Goal: Navigation & Orientation: Find specific page/section

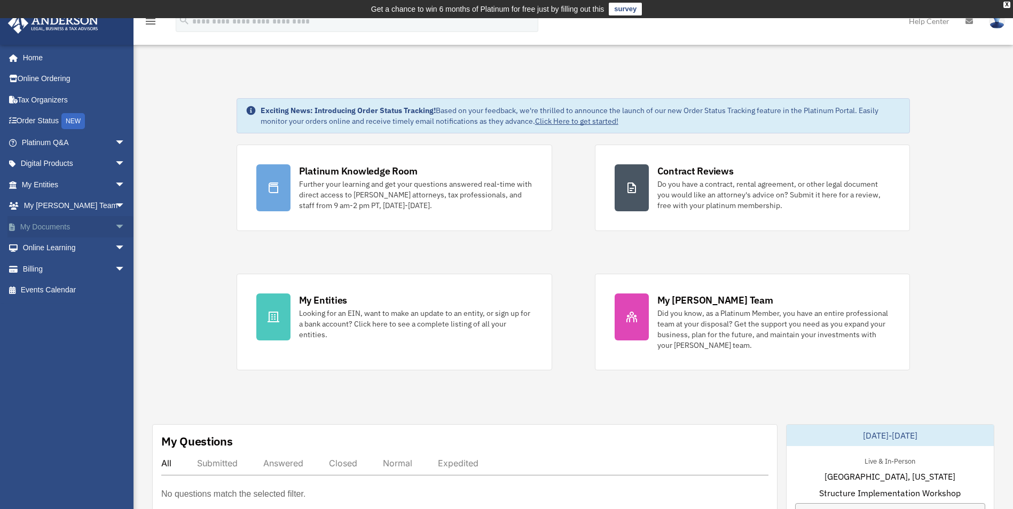
click at [115, 226] on span "arrow_drop_down" at bounding box center [125, 227] width 21 height 22
click at [40, 249] on link "Box" at bounding box center [78, 248] width 127 height 21
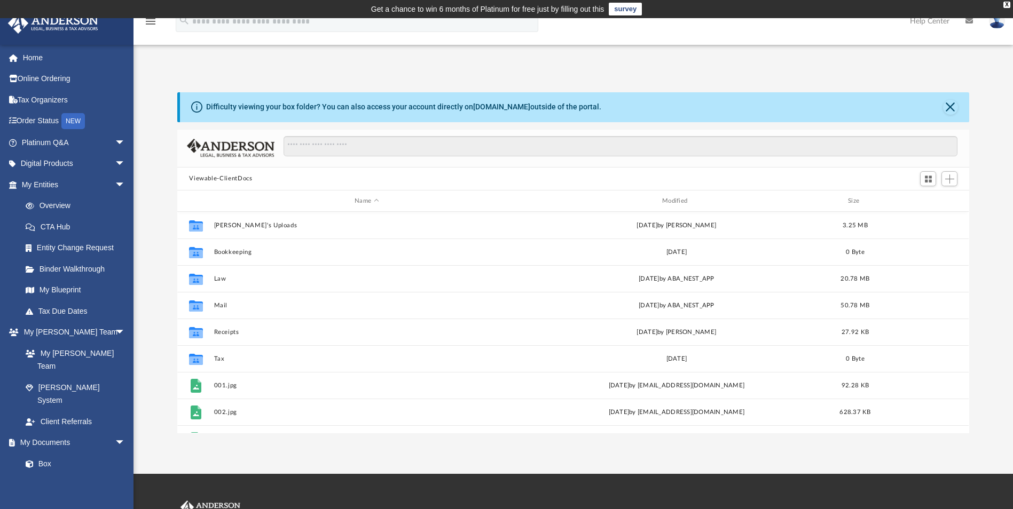
scroll to position [235, 784]
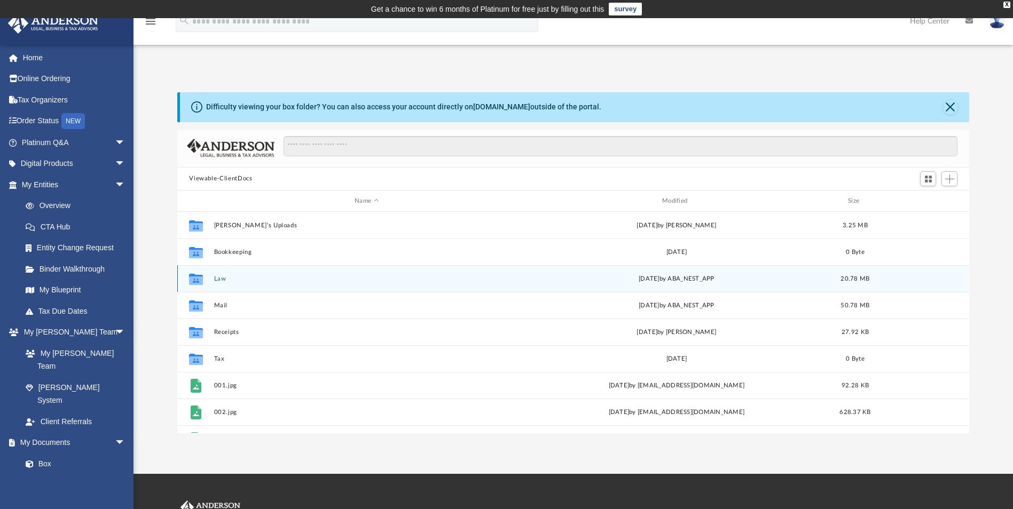
click at [195, 283] on icon "grid" at bounding box center [196, 281] width 14 height 9
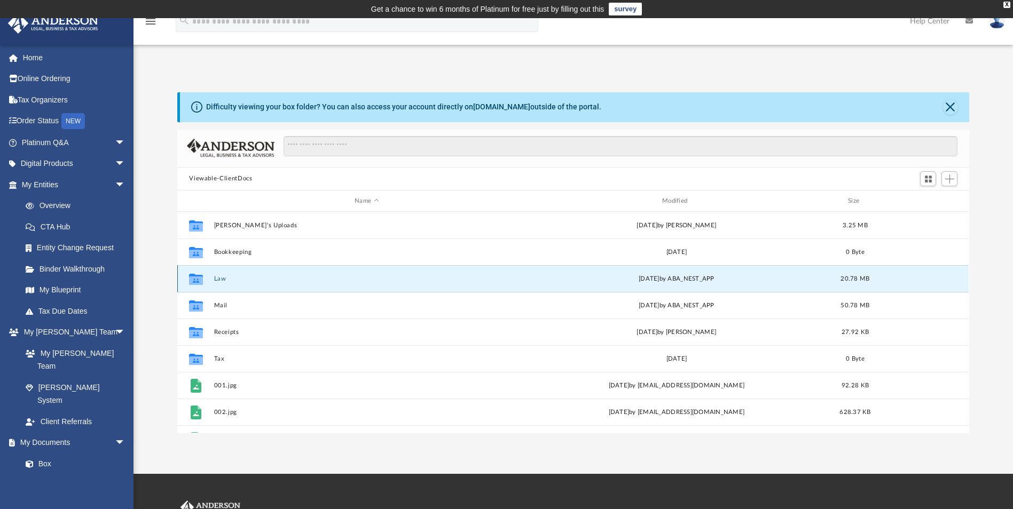
click at [195, 283] on icon "grid" at bounding box center [196, 281] width 14 height 9
drag, startPoint x: 195, startPoint y: 283, endPoint x: 221, endPoint y: 276, distance: 27.1
click at [221, 276] on button "Law" at bounding box center [366, 278] width 305 height 7
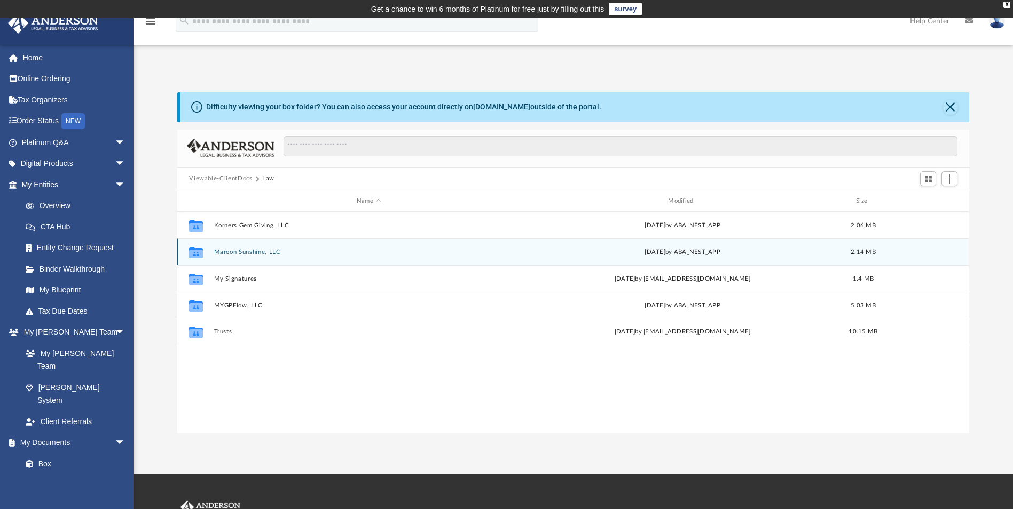
click at [193, 251] on icon "grid" at bounding box center [196, 254] width 14 height 9
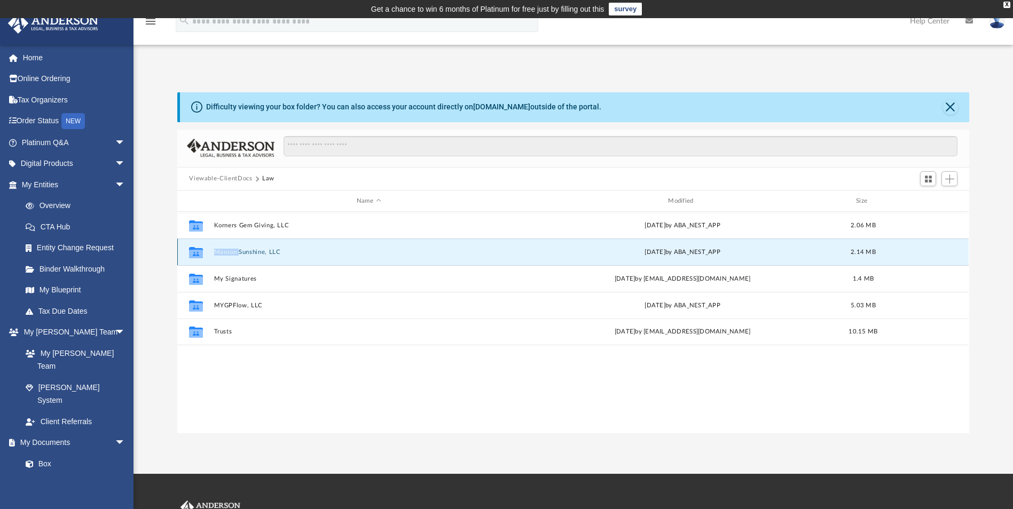
drag, startPoint x: 193, startPoint y: 251, endPoint x: 240, endPoint y: 254, distance: 46.5
click at [240, 254] on button "Maroon Sunshine, LLC" at bounding box center [368, 252] width 309 height 7
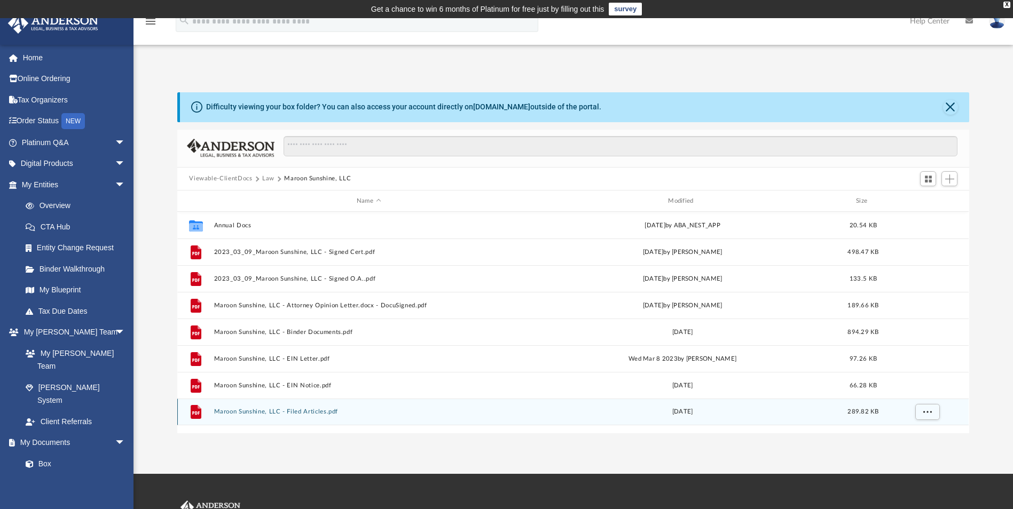
click at [196, 415] on icon "grid" at bounding box center [196, 412] width 11 height 14
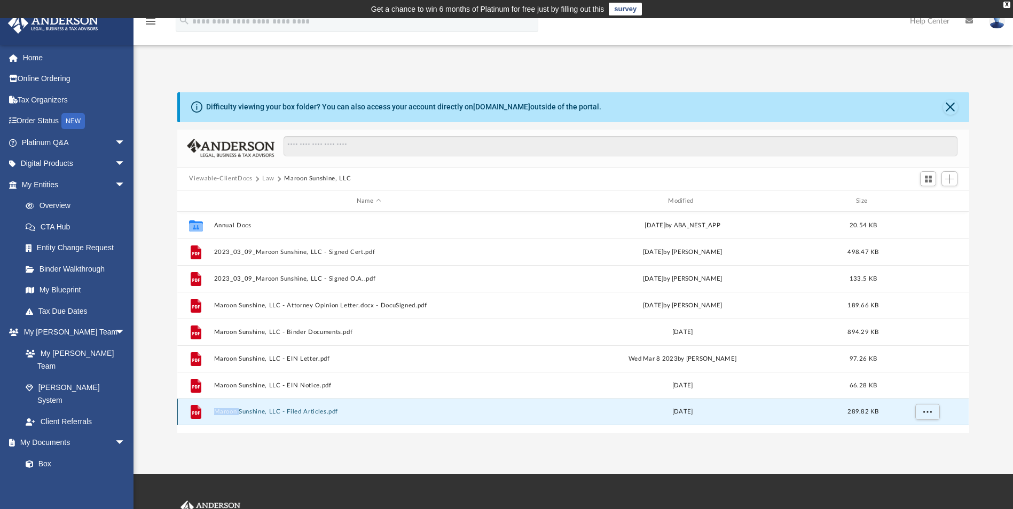
click at [196, 415] on icon "grid" at bounding box center [196, 412] width 11 height 14
click at [259, 414] on button "Maroon Sunshine, LLC - Filed Articles.pdf" at bounding box center [368, 412] width 309 height 7
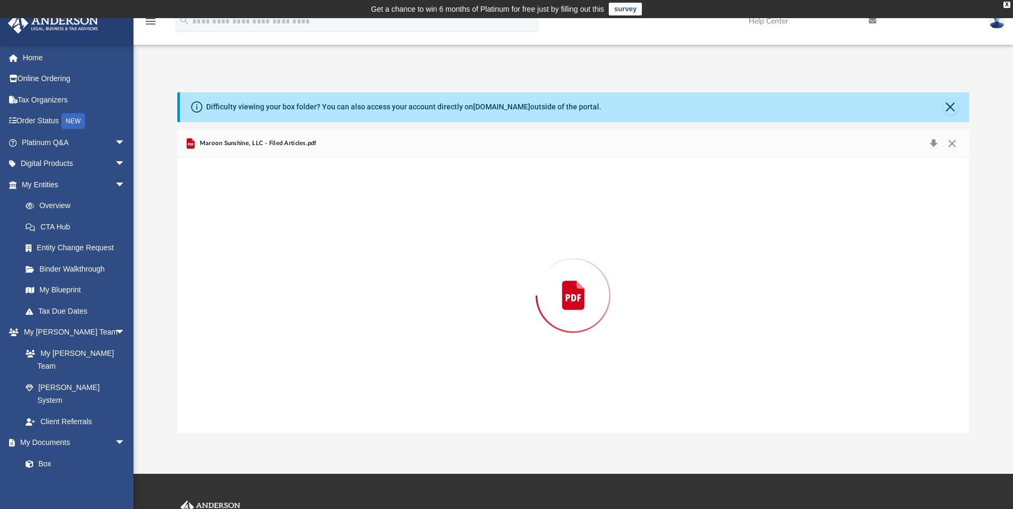
click at [259, 414] on div "Preview" at bounding box center [572, 295] width 791 height 275
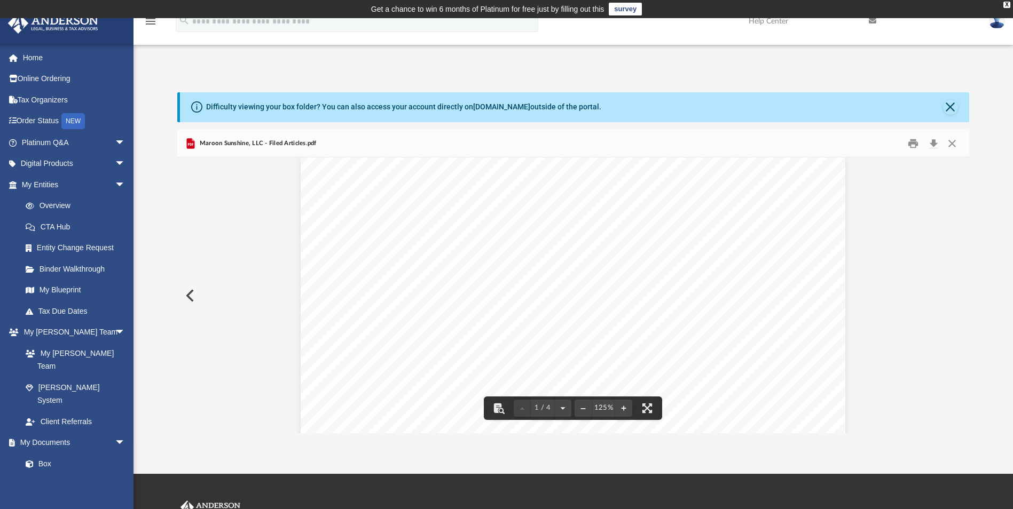
scroll to position [0, 0]
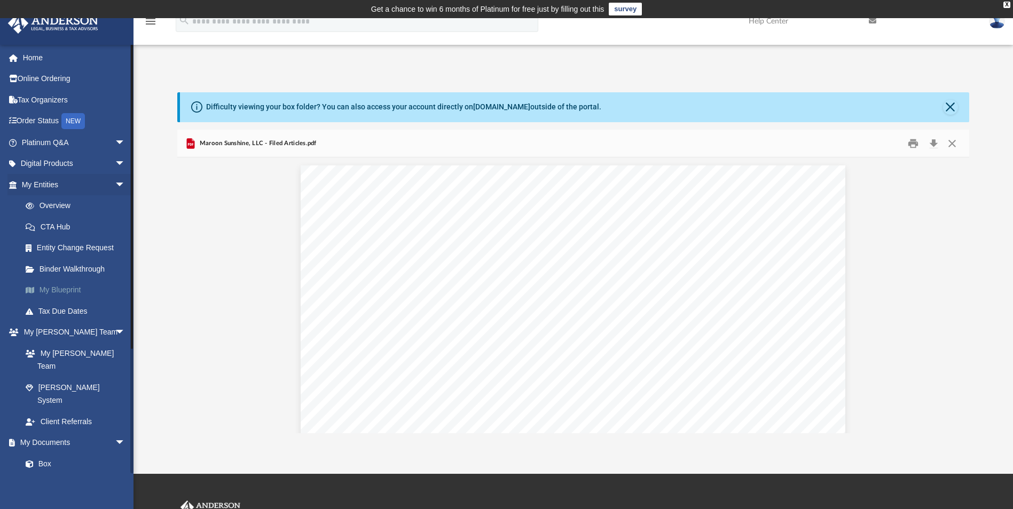
click at [59, 290] on link "My Blueprint" at bounding box center [78, 290] width 127 height 21
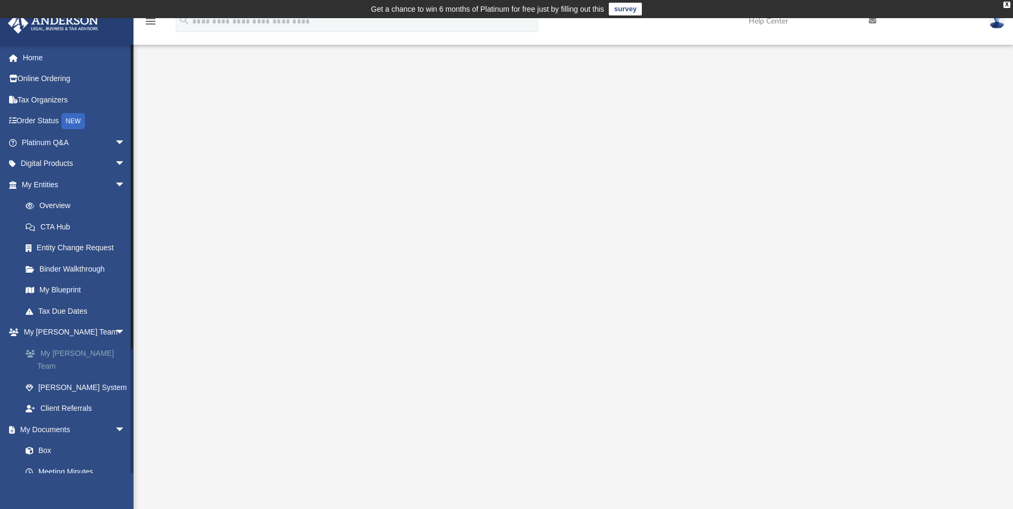
click at [76, 353] on link "My [PERSON_NAME] Team" at bounding box center [78, 360] width 127 height 34
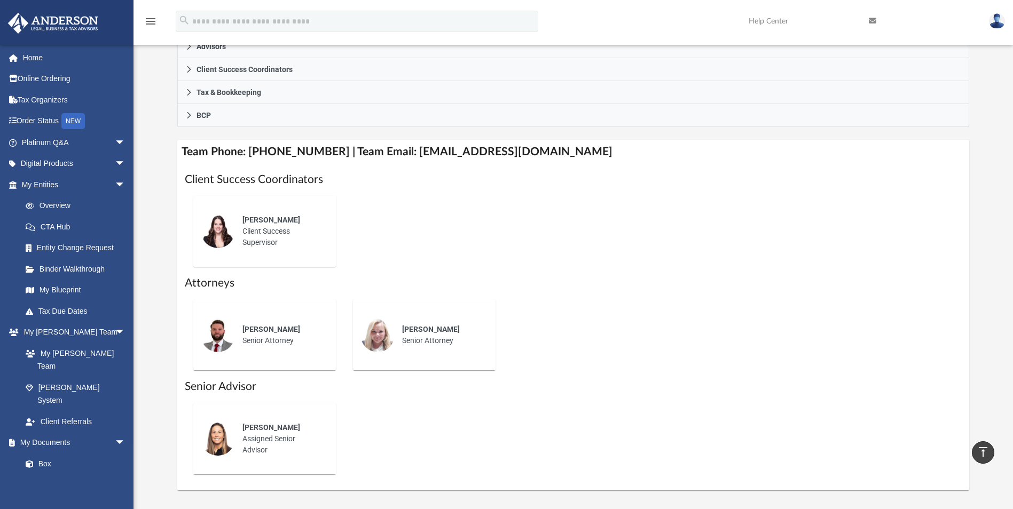
scroll to position [320, 0]
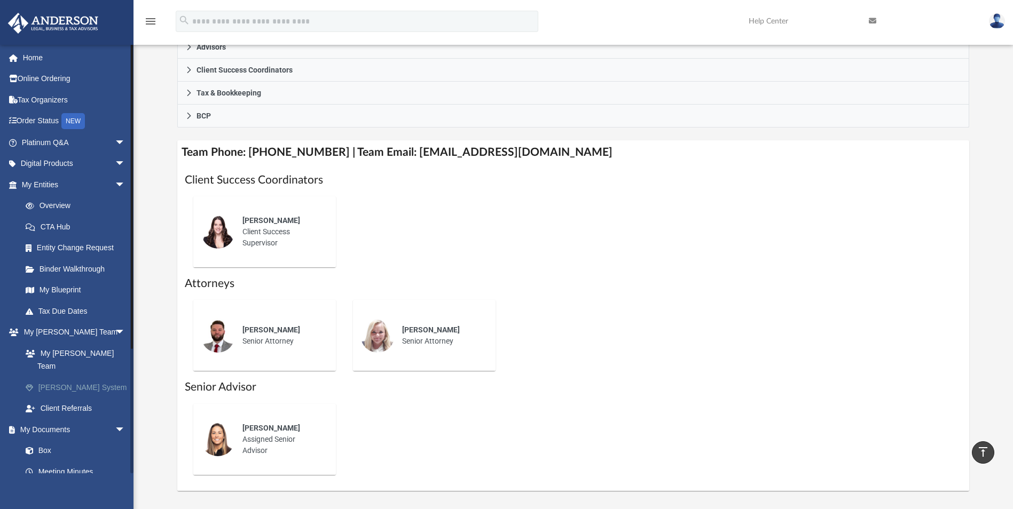
click at [80, 377] on link "[PERSON_NAME] System" at bounding box center [78, 387] width 127 height 21
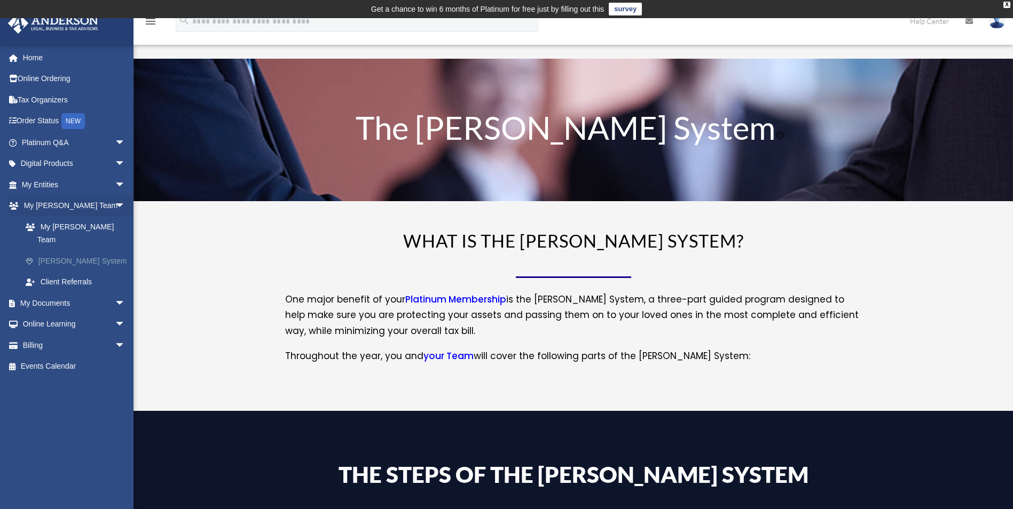
click at [56, 250] on link "[PERSON_NAME] System" at bounding box center [78, 260] width 127 height 21
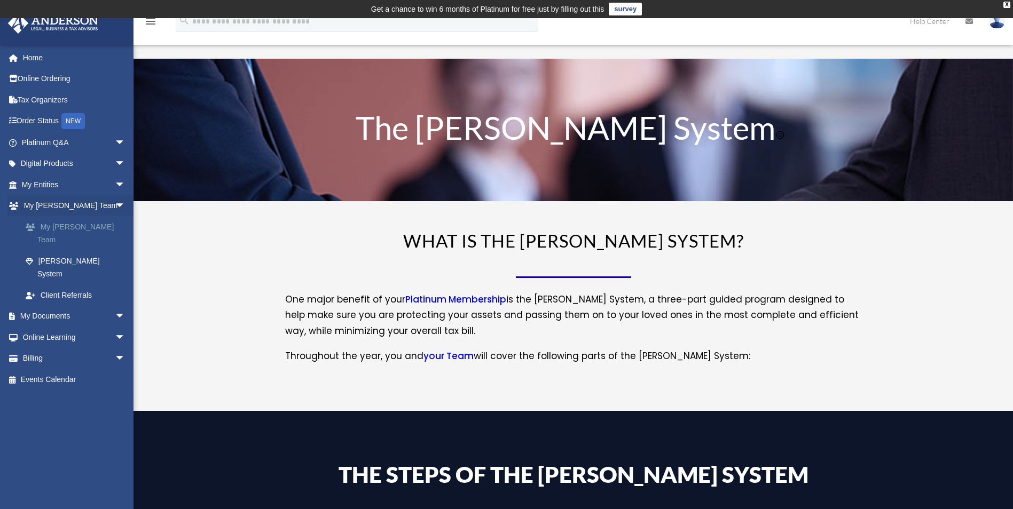
click at [67, 230] on link "My [PERSON_NAME] Team" at bounding box center [78, 233] width 127 height 34
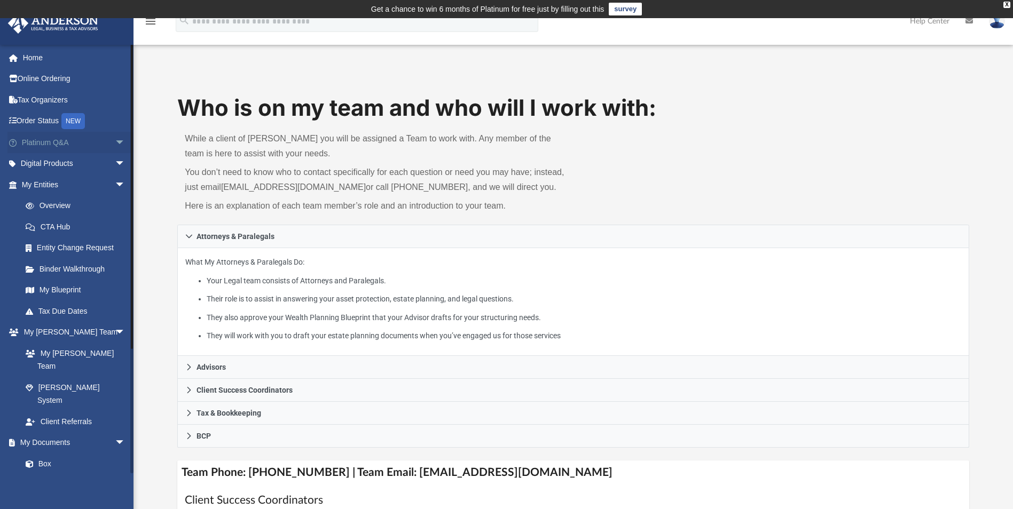
click at [115, 141] on span "arrow_drop_down" at bounding box center [125, 143] width 21 height 22
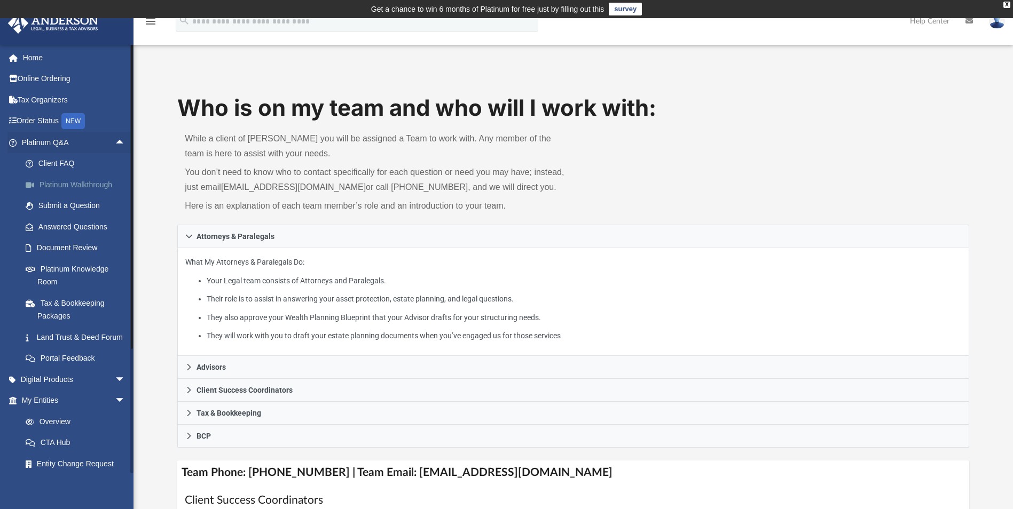
click at [80, 184] on link "Platinum Walkthrough" at bounding box center [78, 184] width 127 height 21
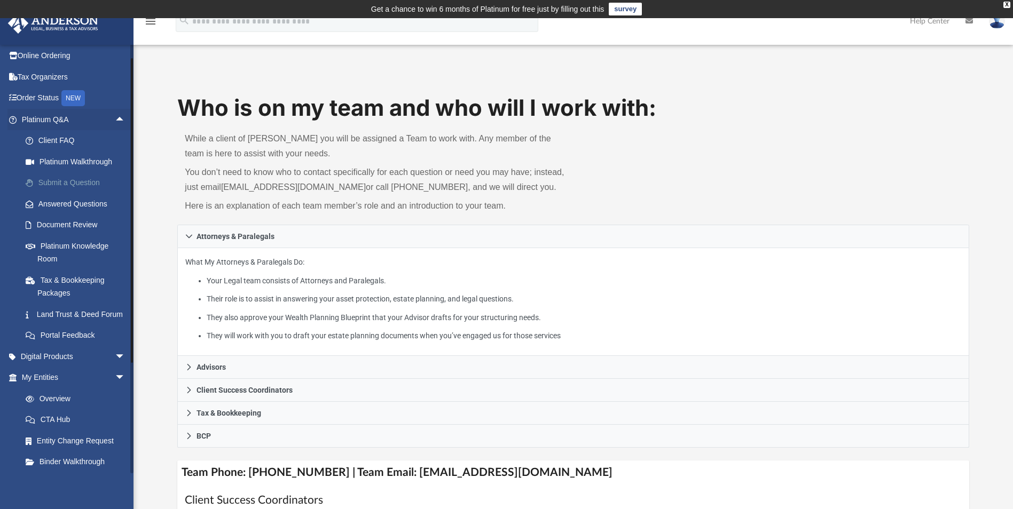
scroll to position [51, 0]
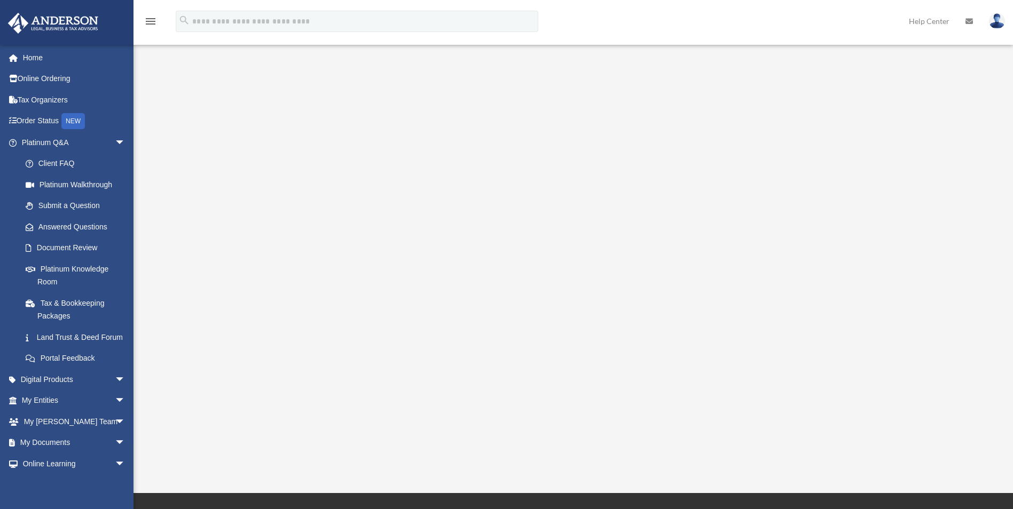
scroll to position [53, 0]
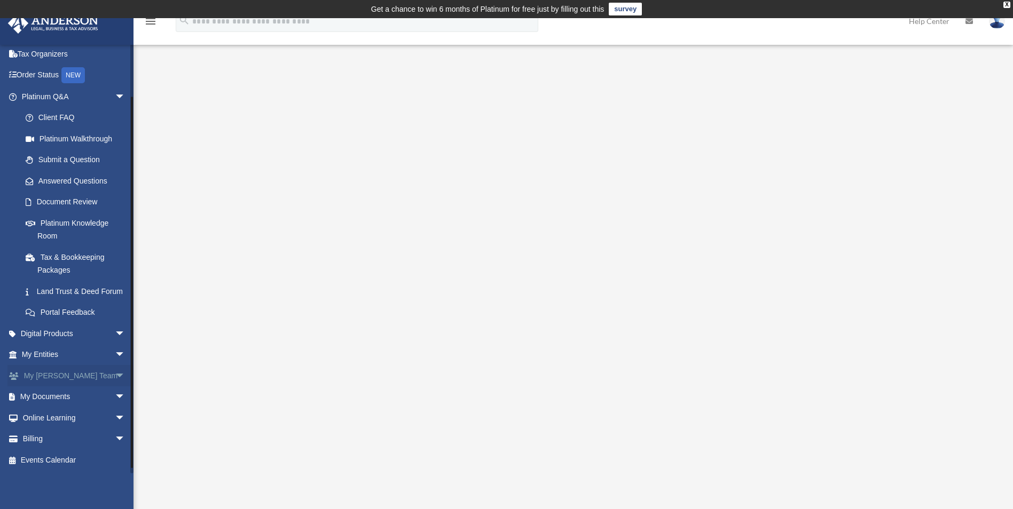
click at [115, 381] on span "arrow_drop_down" at bounding box center [125, 376] width 21 height 22
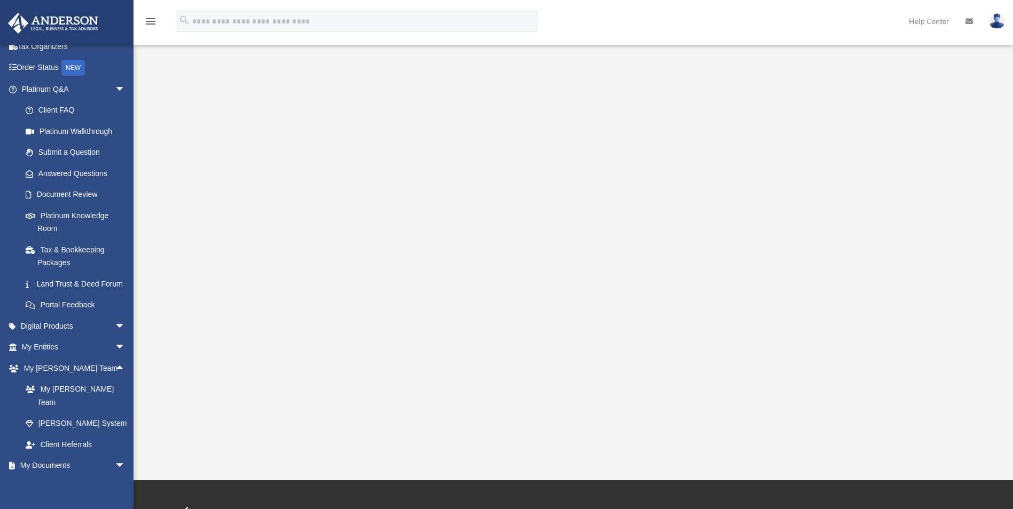
scroll to position [0, 0]
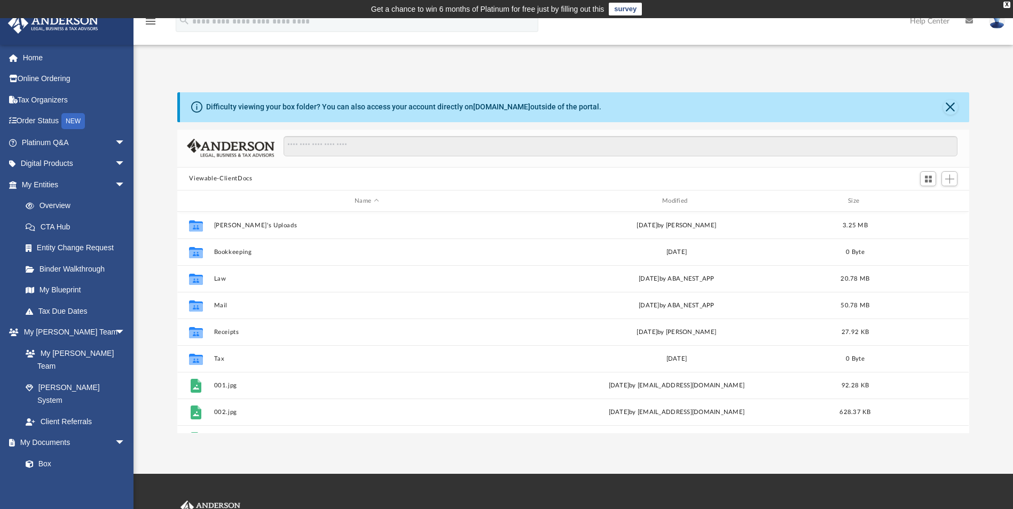
scroll to position [235, 784]
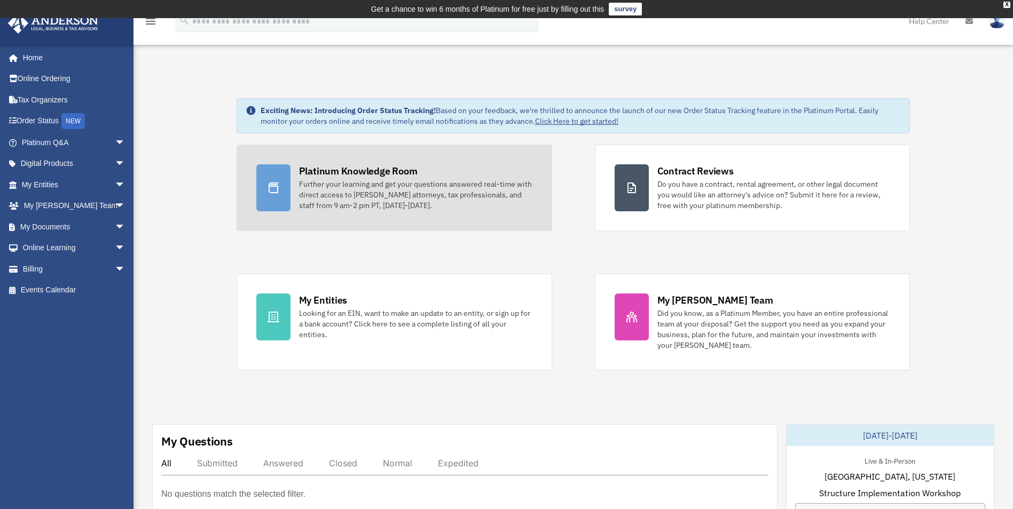
click at [271, 192] on icon at bounding box center [273, 188] width 13 height 13
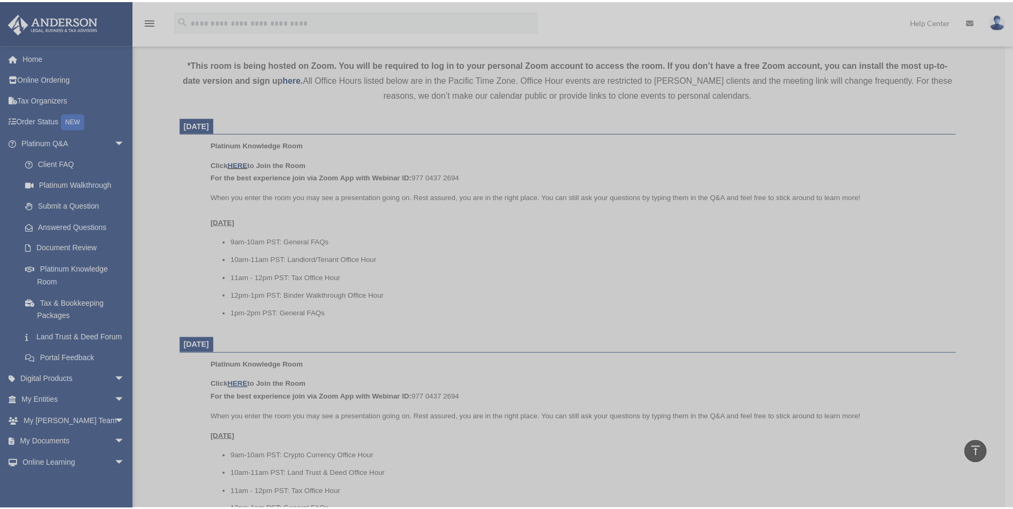
scroll to position [378, 0]
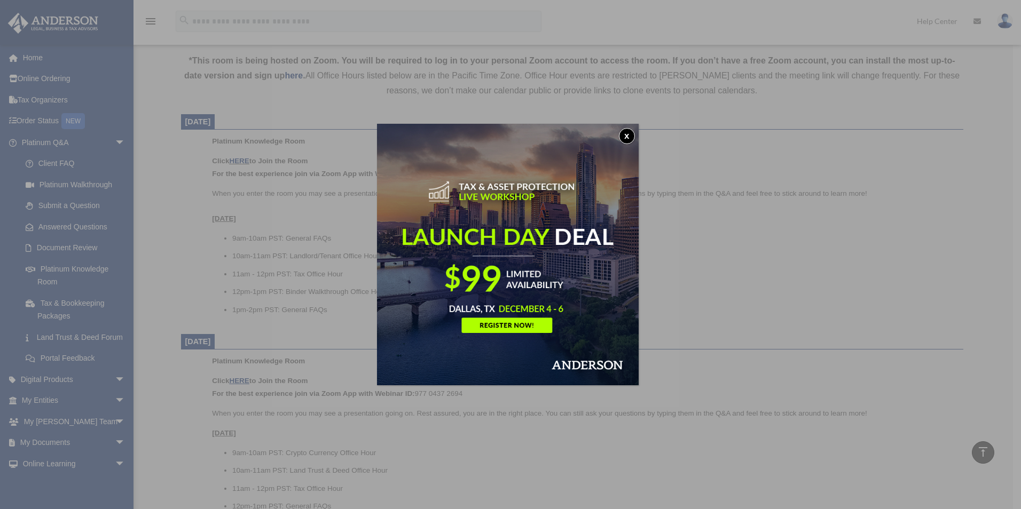
click at [634, 138] on button "x" at bounding box center [627, 136] width 16 height 16
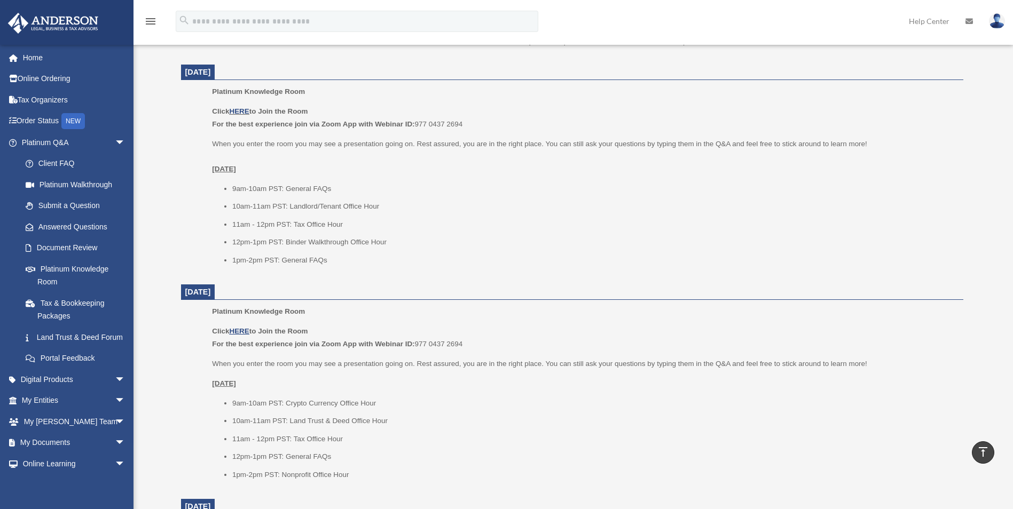
scroll to position [431, 0]
click at [996, 23] on img at bounding box center [997, 20] width 16 height 15
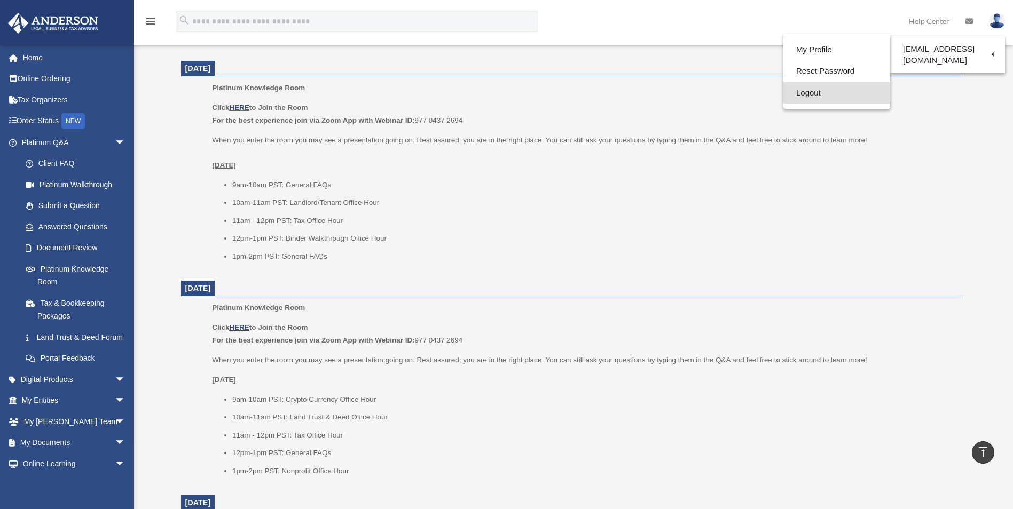
click at [807, 96] on link "Logout" at bounding box center [836, 93] width 107 height 22
